Goal: Task Accomplishment & Management: Manage account settings

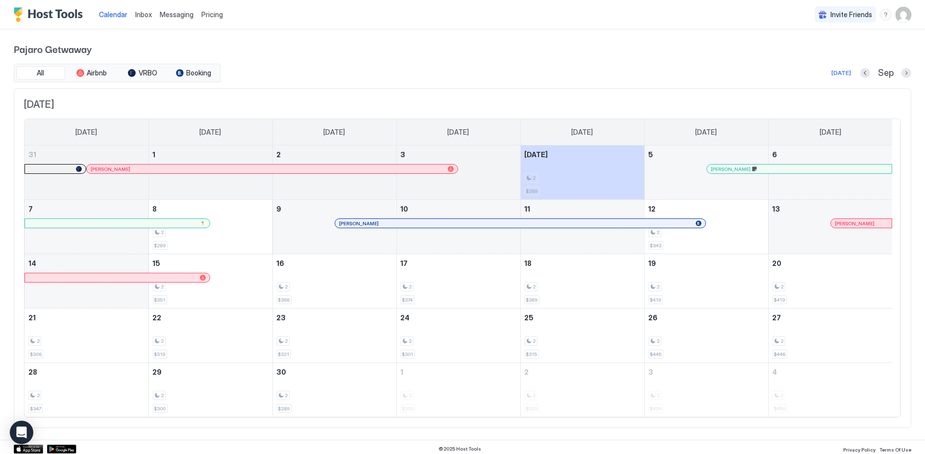
click at [177, 12] on span "Messaging" at bounding box center [177, 14] width 34 height 8
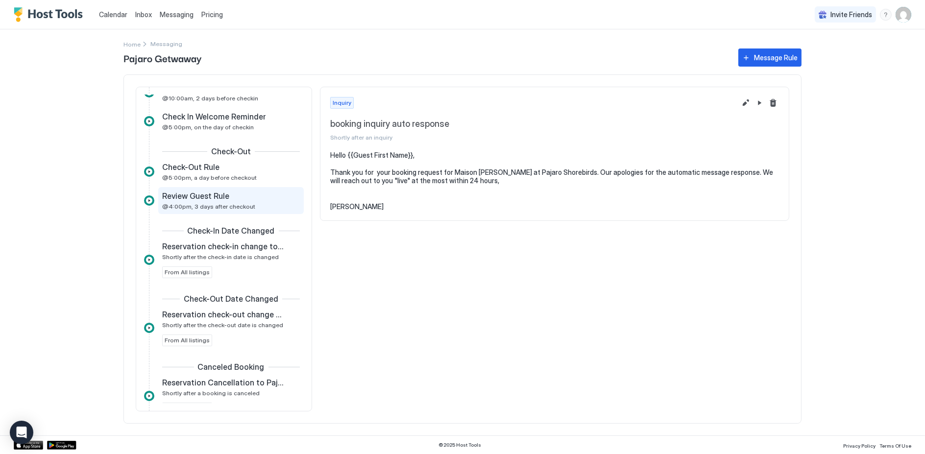
scroll to position [217, 0]
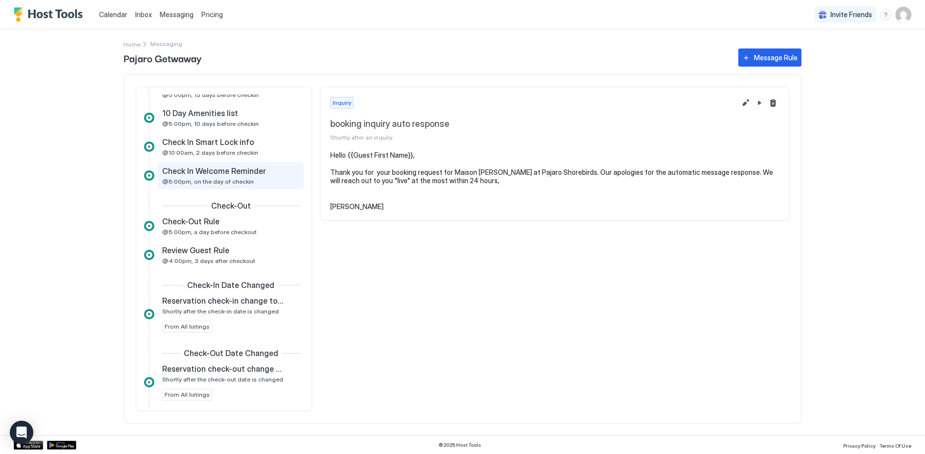
click at [203, 172] on span "Check In Welcome Reminder" at bounding box center [214, 171] width 104 height 10
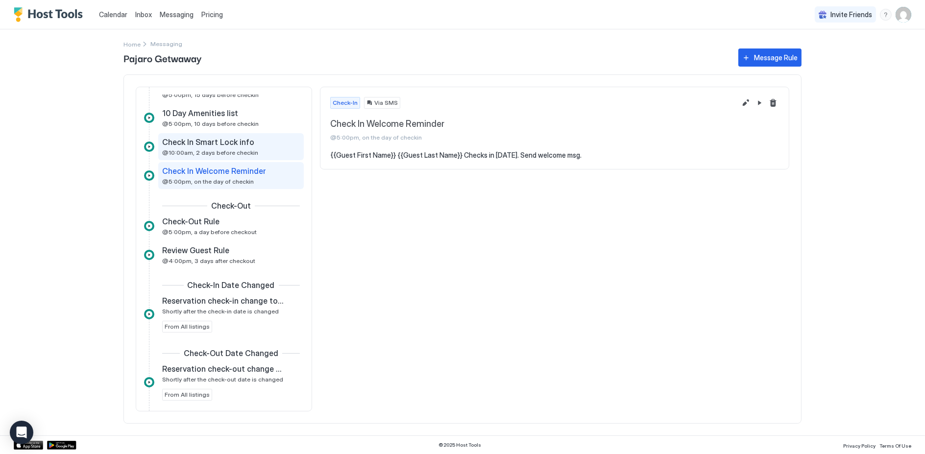
click at [198, 144] on span "Check In Smart Lock info" at bounding box center [208, 142] width 92 height 10
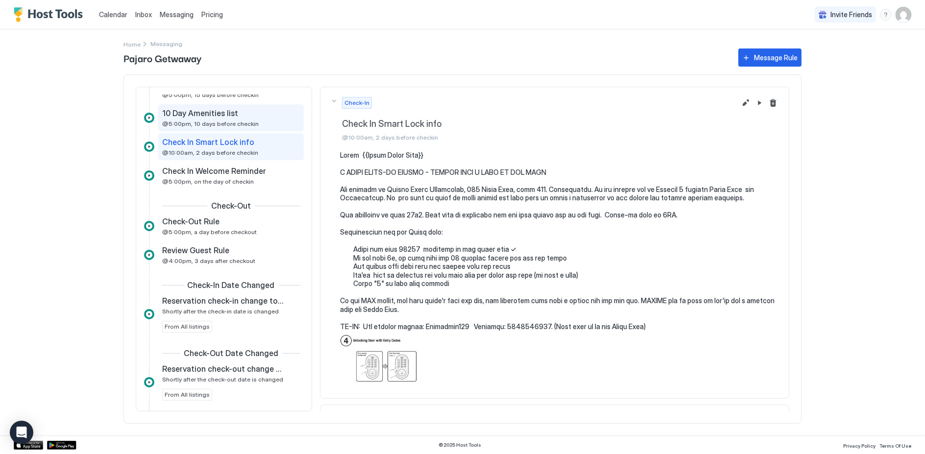
click at [188, 113] on span "10 Day Amenities list" at bounding box center [200, 113] width 76 height 10
